Goal: Transaction & Acquisition: Purchase product/service

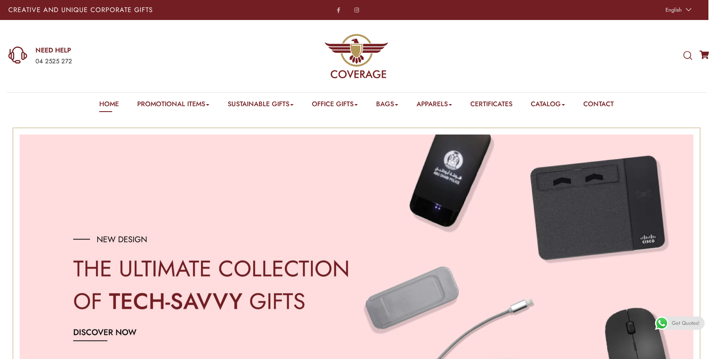
click at [684, 60] on div "WHAT ARE YOU LOOKING FOR? Select a category Apparels Caps Scarfs T-Shirts Towel…" at bounding box center [688, 56] width 9 height 10
click at [686, 58] on icon at bounding box center [688, 55] width 9 height 9
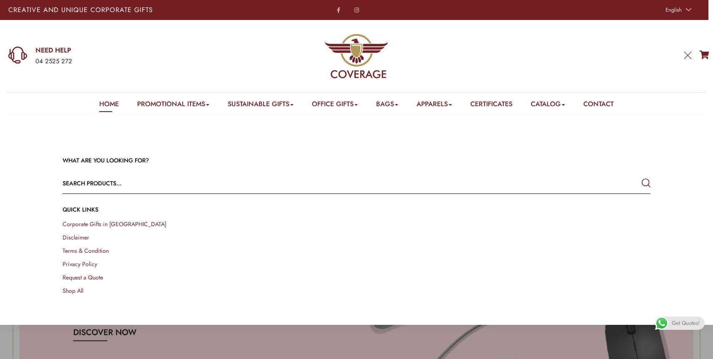
click at [165, 173] on div "WHAT ARE YOU LOOKING FOR? Select a category Apparels Caps Scarfs T-Shirts Towel…" at bounding box center [356, 226] width 601 height 139
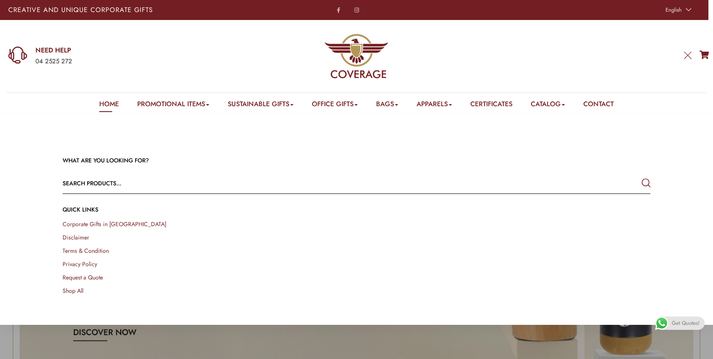
click at [130, 192] on input "text" at bounding box center [298, 183] width 470 height 20
type input "socks"
click at [642, 176] on button "submit" at bounding box center [646, 183] width 9 height 15
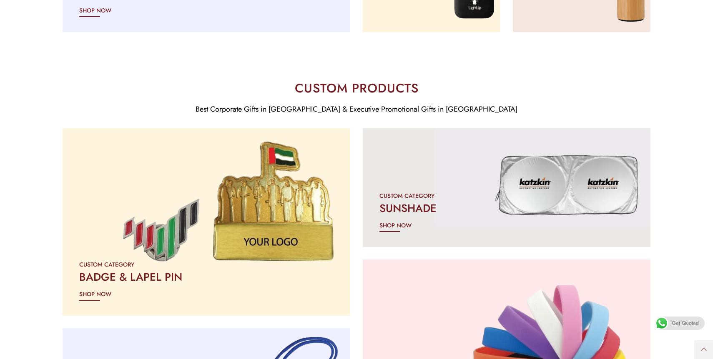
scroll to position [1037, 0]
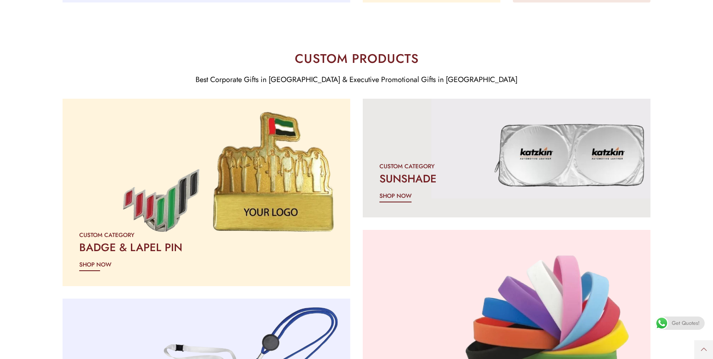
click at [397, 198] on span "SHOP NOW" at bounding box center [396, 196] width 32 height 10
